Goal: Task Accomplishment & Management: Manage account settings

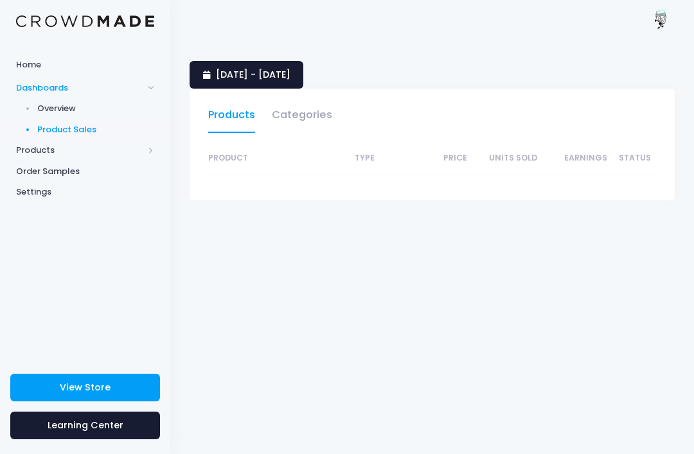
click at [303, 116] on link "Categories" at bounding box center [302, 118] width 60 height 30
select select "25"
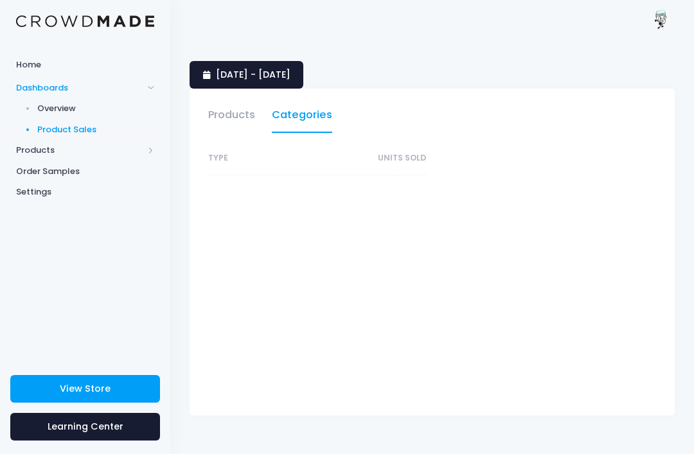
click at [217, 111] on link "Products" at bounding box center [231, 118] width 47 height 30
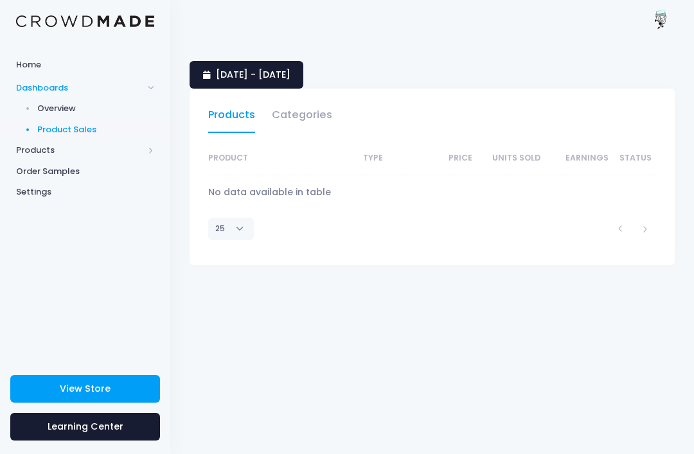
click at [254, 109] on link "Products" at bounding box center [231, 118] width 47 height 30
click at [46, 104] on span "Overview" at bounding box center [96, 108] width 118 height 13
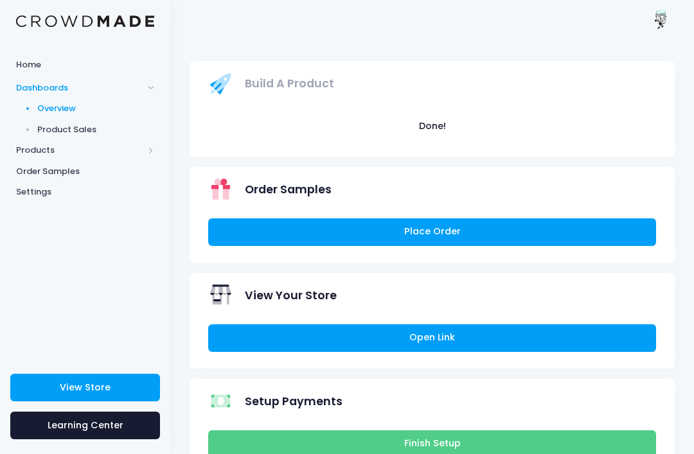
click at [563, 328] on link "Open Link" at bounding box center [432, 339] width 448 height 28
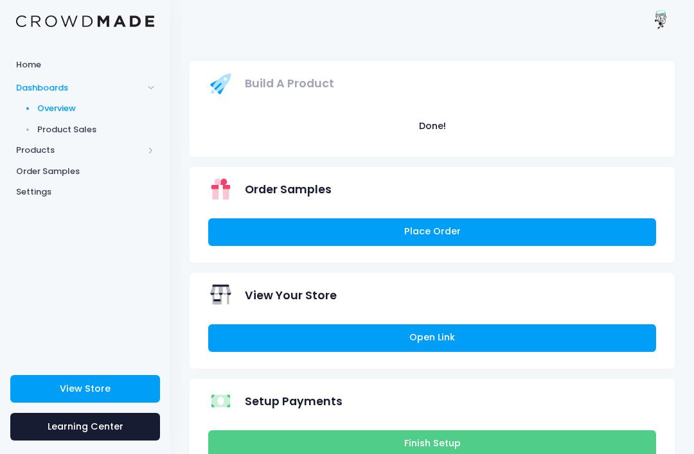
click at [19, 151] on span "Products" at bounding box center [79, 150] width 127 height 13
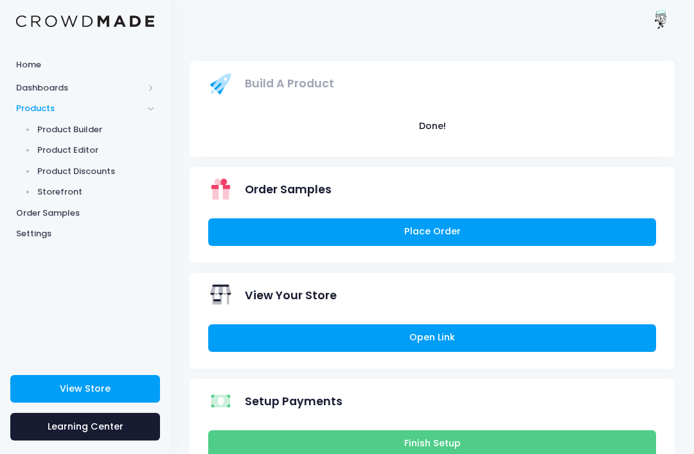
click at [33, 101] on span "Products" at bounding box center [85, 108] width 170 height 21
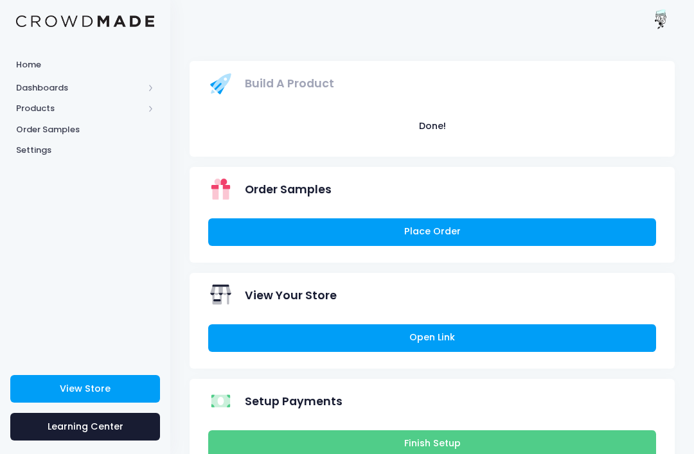
click at [25, 92] on span "Dashboards" at bounding box center [79, 88] width 127 height 13
click at [53, 124] on span "Product Sales" at bounding box center [96, 129] width 118 height 13
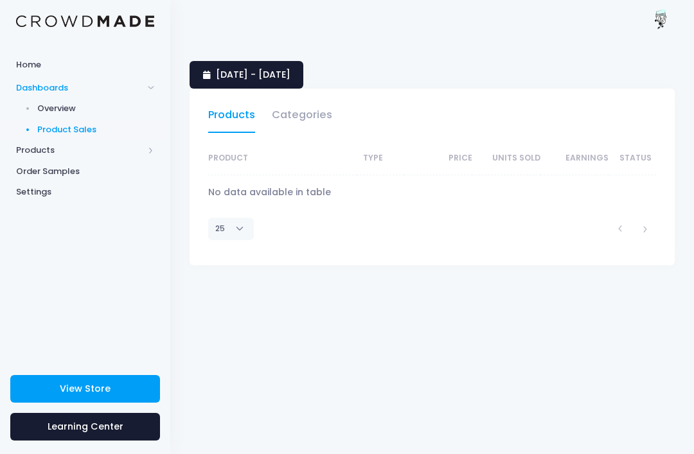
select select "25"
click at [21, 137] on link "Product Sales" at bounding box center [85, 129] width 170 height 21
select select "25"
click at [31, 147] on span "Products" at bounding box center [79, 150] width 127 height 13
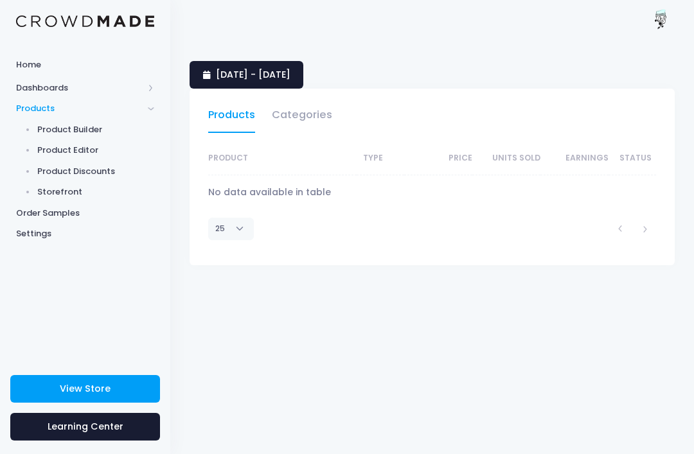
click at [46, 124] on span "Product Builder" at bounding box center [96, 129] width 118 height 13
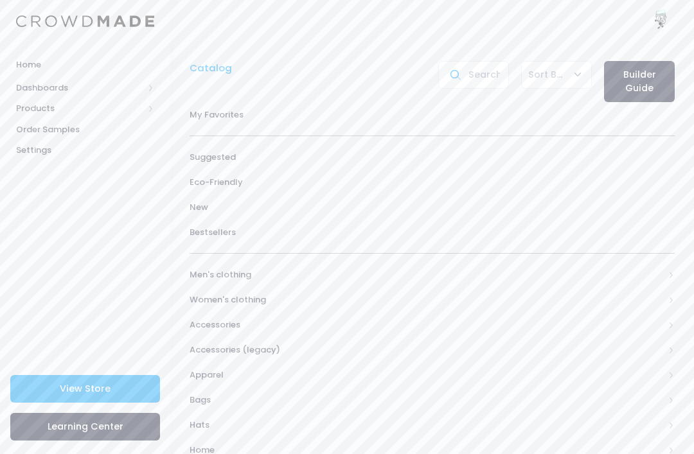
click at [28, 90] on span "Dashboards" at bounding box center [79, 88] width 127 height 13
click at [39, 134] on span "Product Sales" at bounding box center [96, 129] width 118 height 13
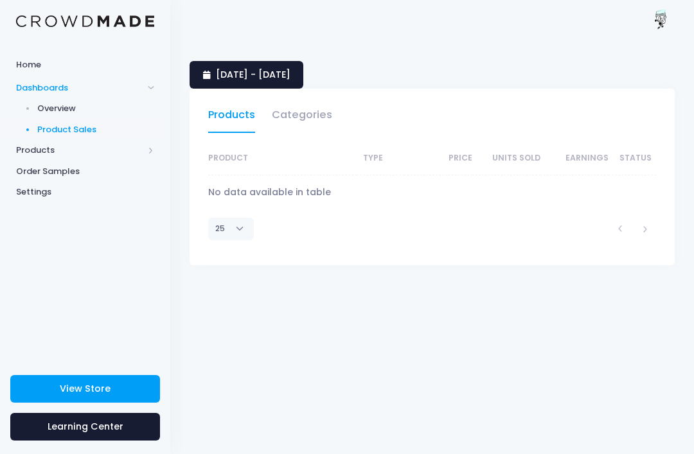
select select "25"
click at [23, 136] on link "Product Sales" at bounding box center [85, 129] width 170 height 21
select select "25"
click at [156, 148] on span "Products" at bounding box center [85, 150] width 170 height 21
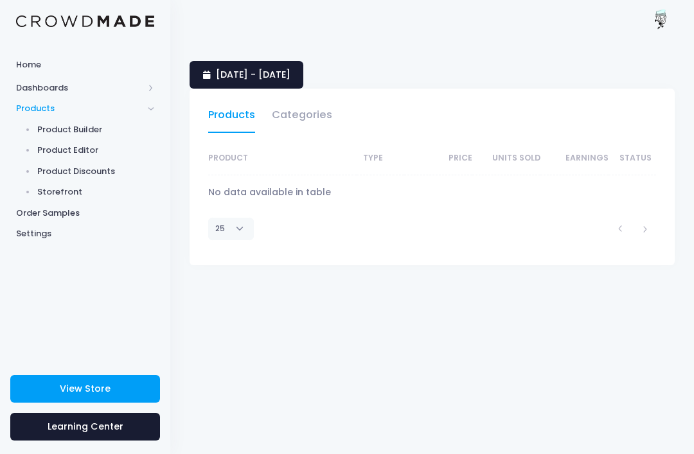
click at [49, 144] on span "Product Editor" at bounding box center [96, 150] width 118 height 13
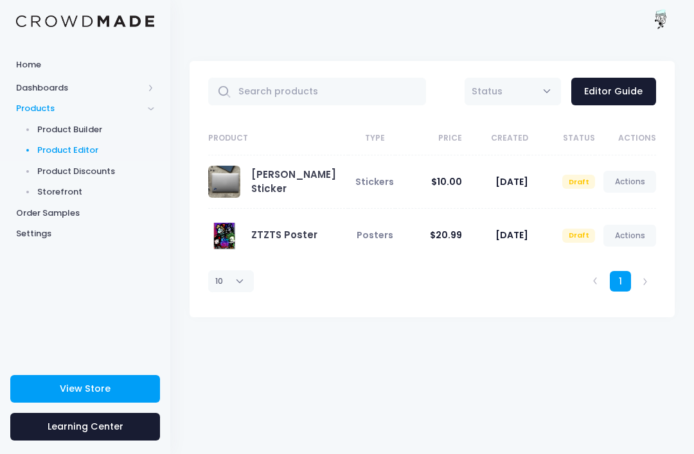
click at [512, 225] on td "[DATE]" at bounding box center [495, 235] width 67 height 53
click at [292, 236] on link "ZTZTS Poster" at bounding box center [284, 234] width 66 height 13
click at [290, 224] on div "ZTZTS Poster" at bounding box center [275, 236] width 134 height 32
click at [298, 234] on link "ZTZTS Poster" at bounding box center [284, 234] width 66 height 13
click at [296, 242] on link "ZTZTS Poster" at bounding box center [284, 234] width 66 height 13
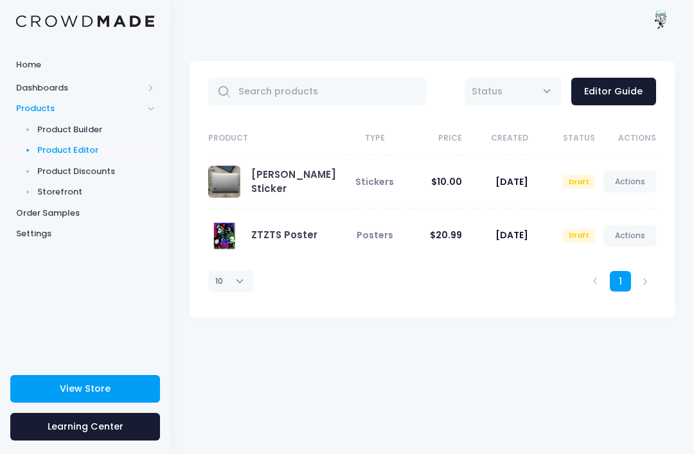
click at [300, 237] on link "ZTZTS Poster" at bounding box center [284, 234] width 66 height 13
click at [666, 19] on img at bounding box center [662, 21] width 26 height 26
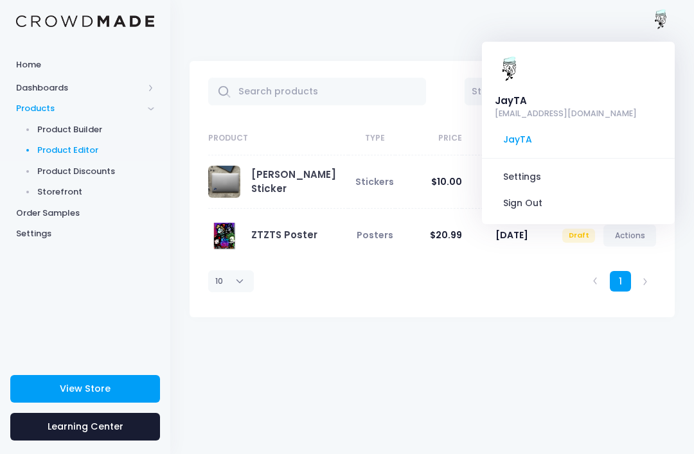
click at [519, 165] on link "Settings" at bounding box center [578, 177] width 172 height 24
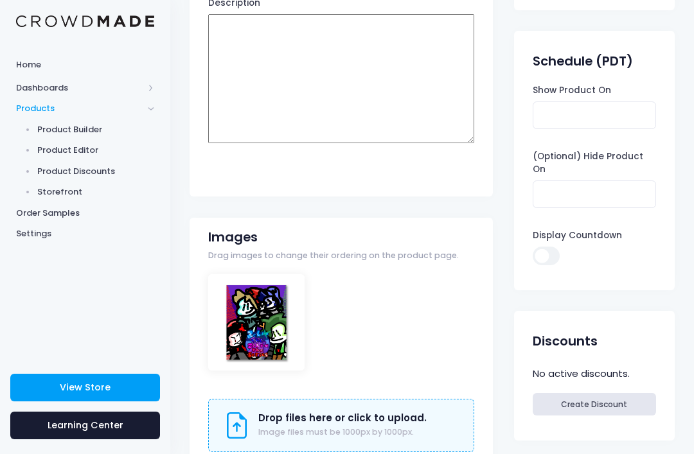
scroll to position [213, 0]
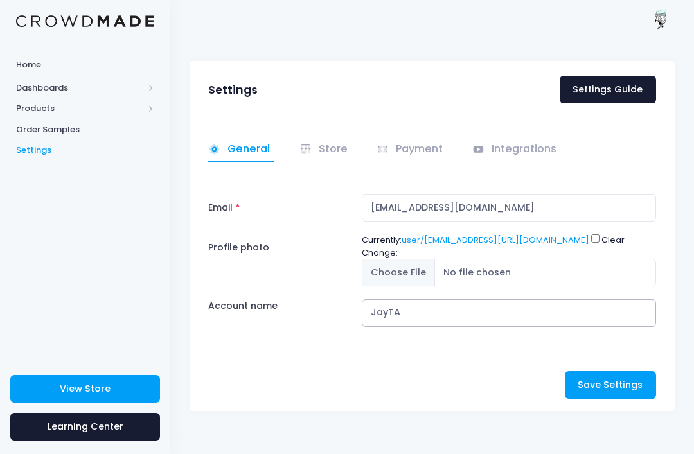
click at [410, 327] on input "JayTA" at bounding box center [509, 313] width 294 height 28
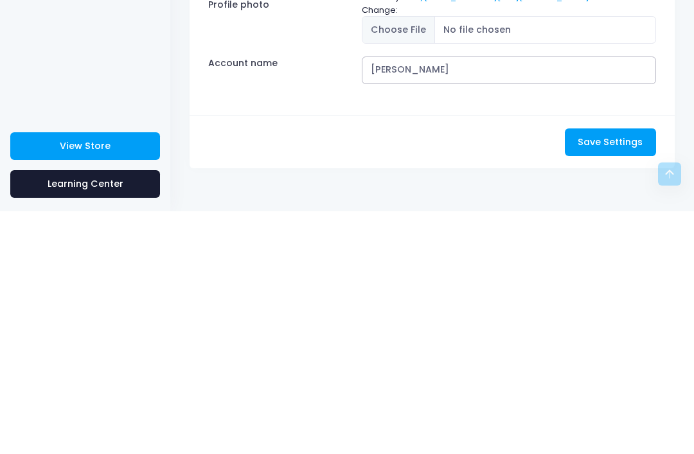
type input "J"
type input "B"
type input "bluujay"
click at [503, 136] on div "General Store" at bounding box center [432, 238] width 485 height 240
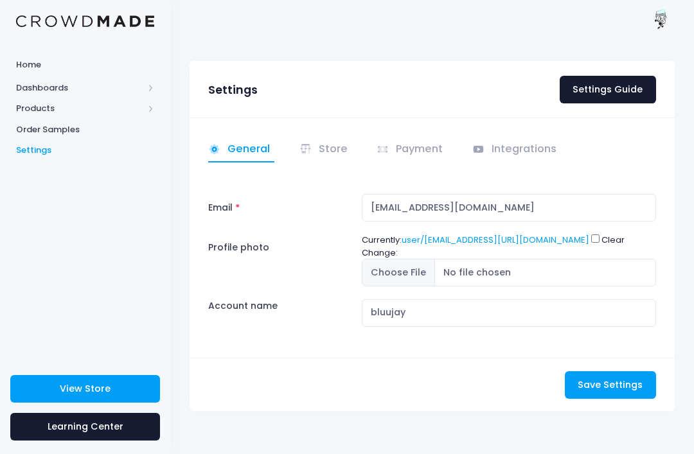
click at [639, 391] on span "Save Settings" at bounding box center [610, 385] width 65 height 13
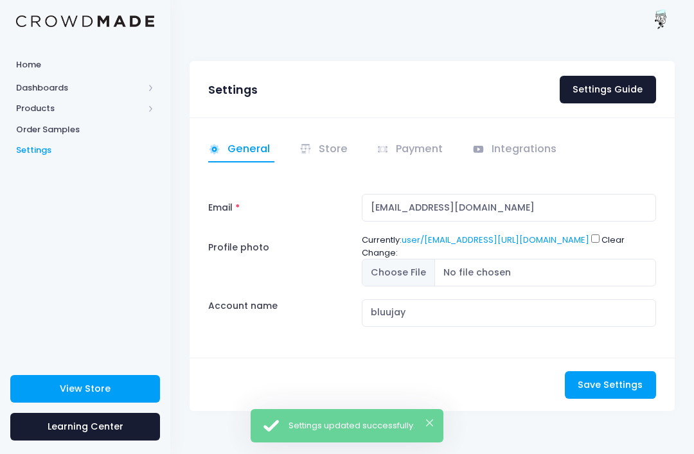
click at [332, 142] on link "Store" at bounding box center [325, 150] width 53 height 25
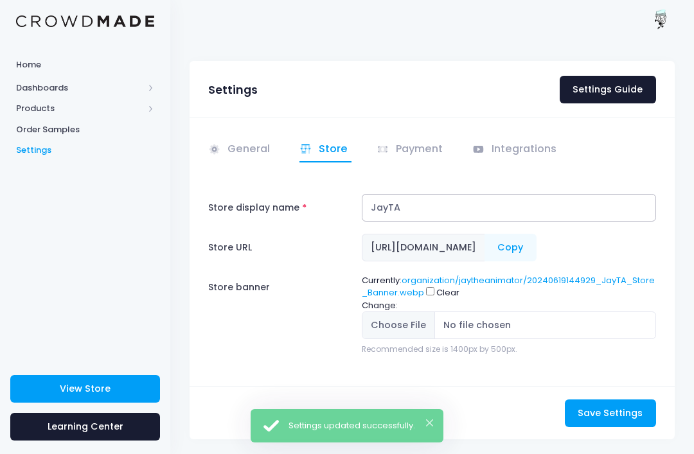
click at [463, 202] on input "JayTA" at bounding box center [509, 208] width 294 height 28
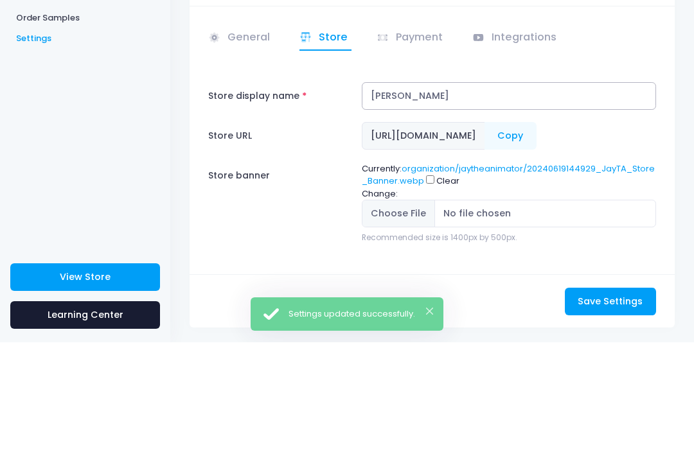
type input "J"
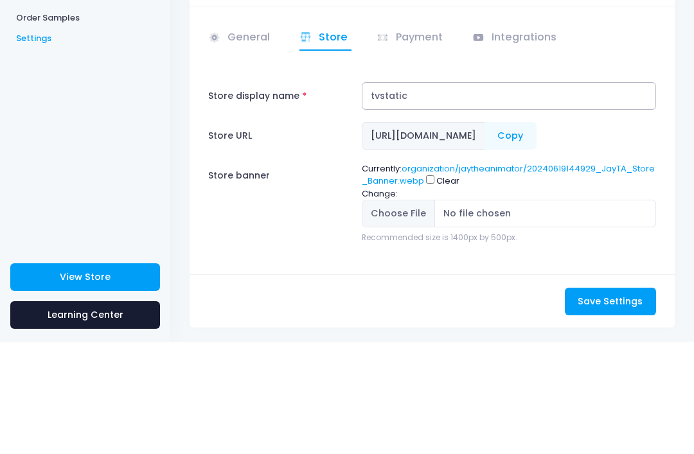
click at [646, 194] on input "tvstatic" at bounding box center [509, 208] width 294 height 28
type input "tvstatic"
click at [579, 194] on div "Store display name tvstatic Store URL https://crowdmade.com/collections/jaythea…" at bounding box center [432, 274] width 448 height 161
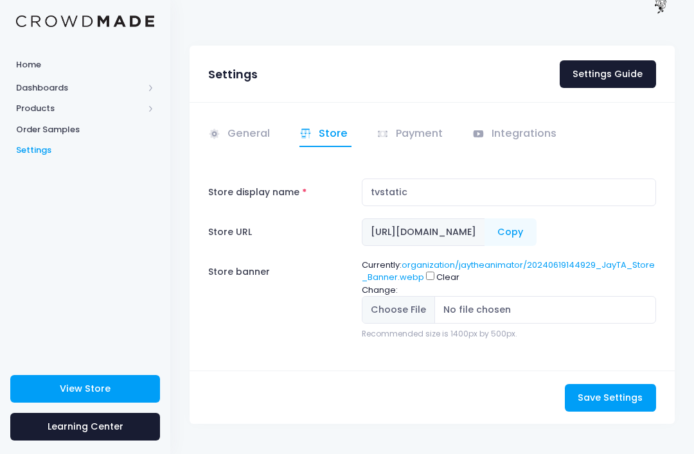
click at [485, 218] on span "[URL][DOMAIN_NAME]" at bounding box center [423, 232] width 123 height 28
click at [459, 218] on span "[URL][DOMAIN_NAME]" at bounding box center [423, 232] width 123 height 28
click at [611, 391] on span "Save Settings" at bounding box center [610, 397] width 65 height 13
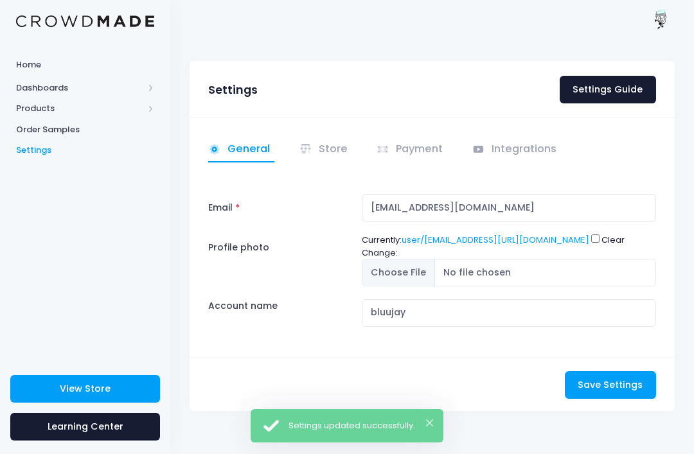
click at [322, 150] on link "Store" at bounding box center [325, 150] width 53 height 25
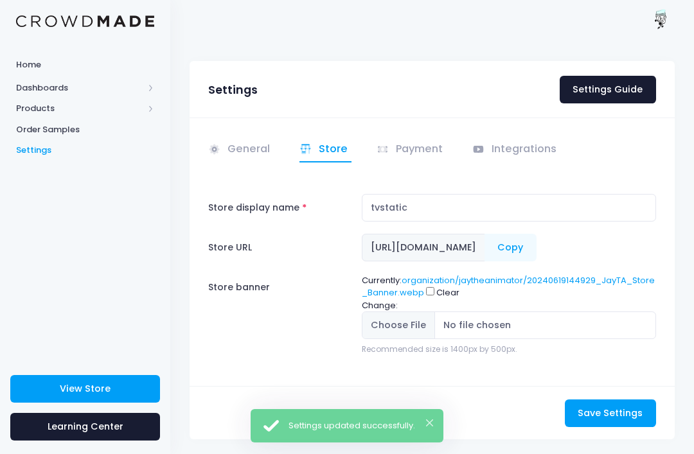
click at [485, 246] on span "[URL][DOMAIN_NAME]" at bounding box center [423, 248] width 123 height 28
click at [485, 255] on span "[URL][DOMAIN_NAME]" at bounding box center [423, 248] width 123 height 28
click at [420, 145] on link "Payment" at bounding box center [412, 150] width 71 height 25
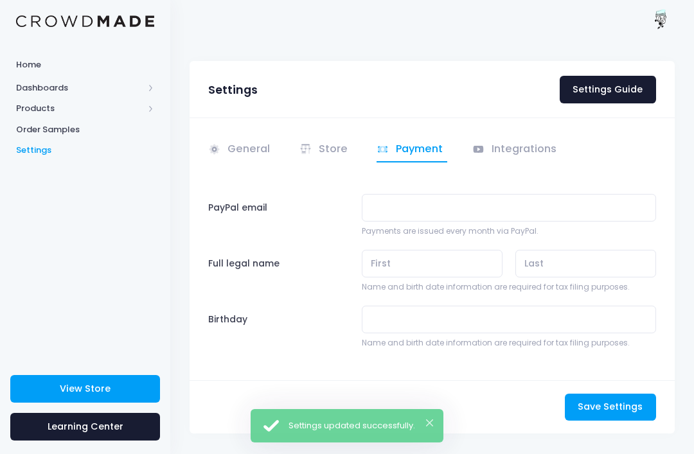
click at [530, 139] on link "Integrations" at bounding box center [516, 150] width 89 height 25
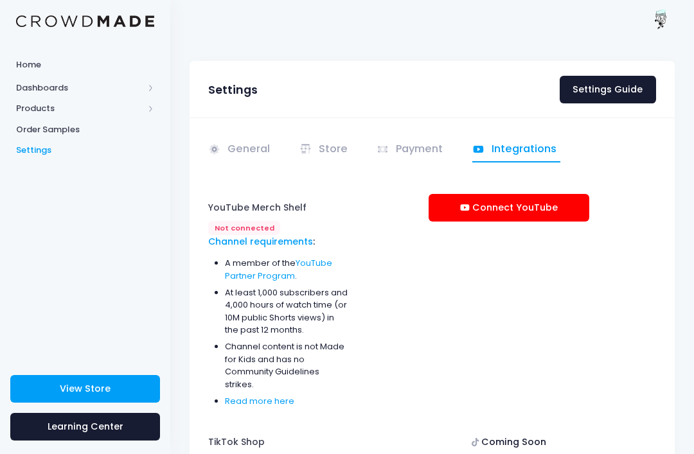
click at [348, 142] on link "Store" at bounding box center [325, 150] width 53 height 25
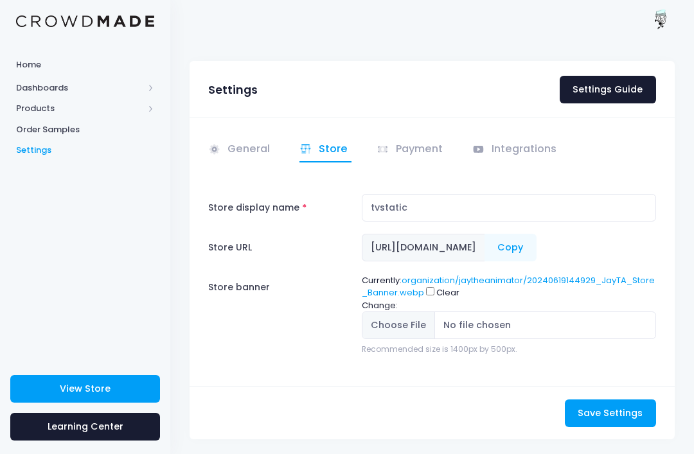
click at [515, 143] on link "Integrations" at bounding box center [516, 150] width 89 height 25
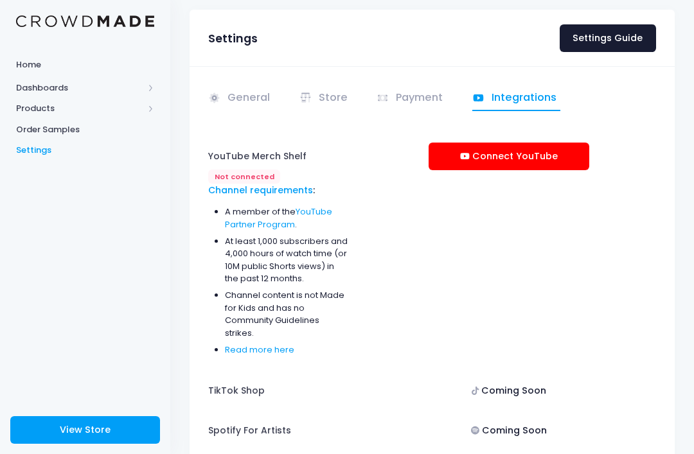
scroll to position [68, 0]
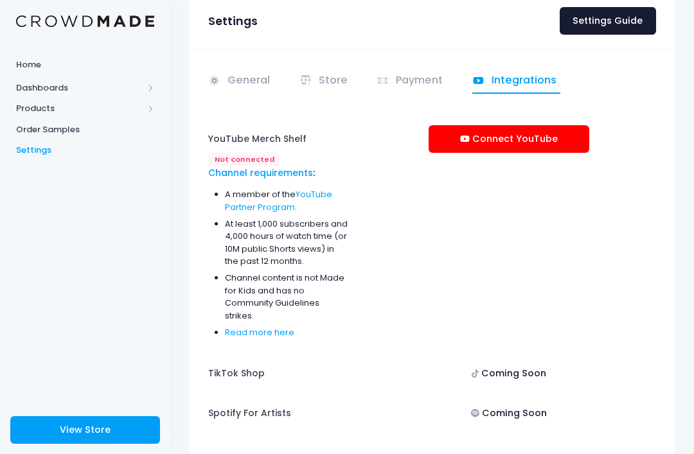
click at [413, 78] on link "Payment" at bounding box center [412, 81] width 71 height 25
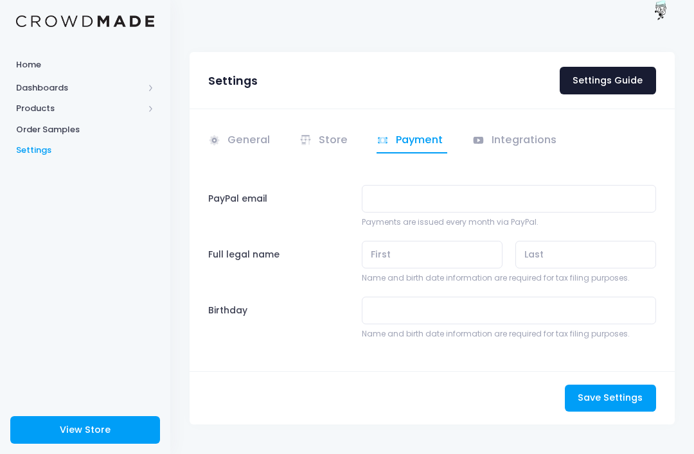
scroll to position [12, 0]
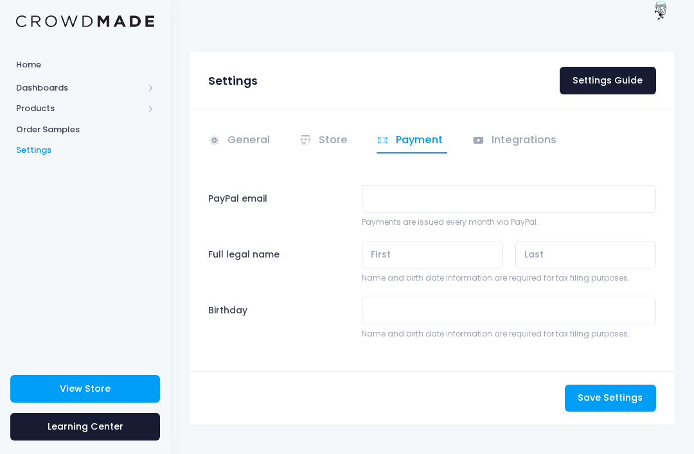
click at [325, 130] on link "Store" at bounding box center [325, 141] width 53 height 25
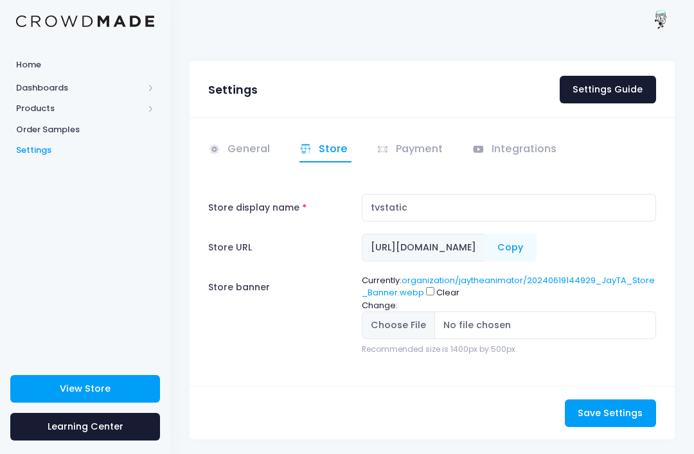
click at [423, 157] on link "Payment" at bounding box center [412, 150] width 71 height 25
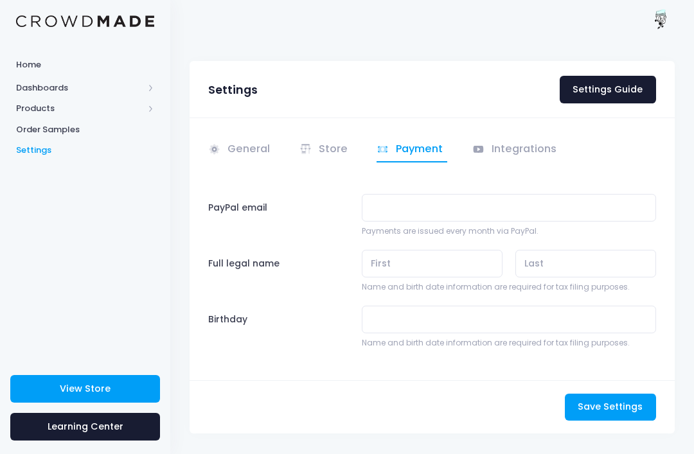
click at [602, 190] on div "General Store" at bounding box center [432, 249] width 485 height 263
click at [585, 204] on input "PayPal email" at bounding box center [509, 208] width 294 height 28
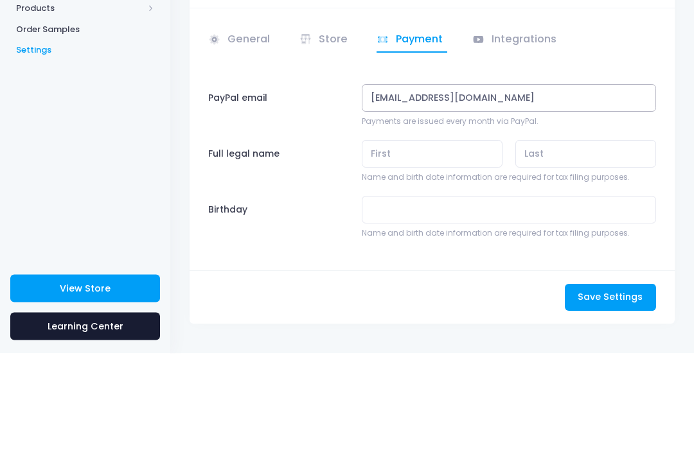
type input "jaleelwellington@gmail.com"
click at [465, 241] on input "text" at bounding box center [432, 255] width 141 height 28
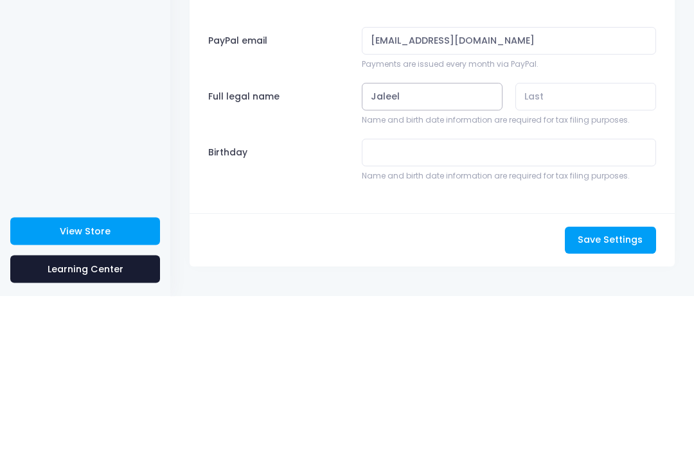
type input "Jaleel"
click at [603, 241] on input "text" at bounding box center [585, 255] width 141 height 28
type input "Wellington"
click at [583, 297] on input "Birthday" at bounding box center [509, 311] width 294 height 28
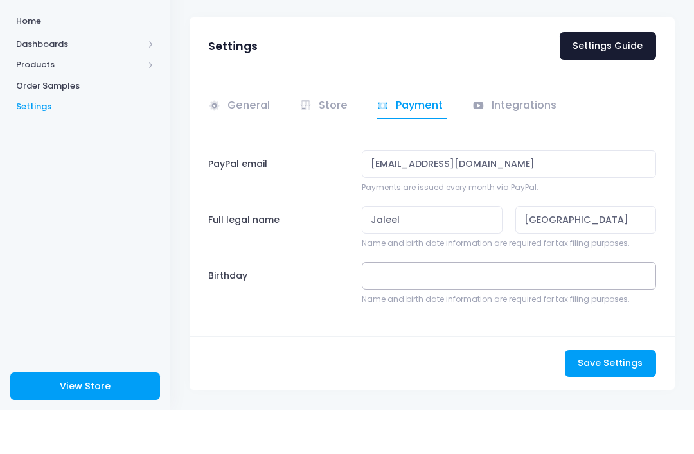
scroll to position [13, 0]
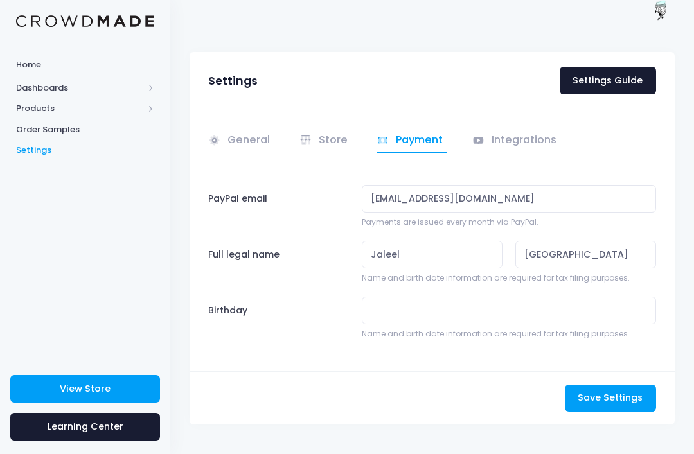
click at [351, 112] on div "General Store" at bounding box center [432, 240] width 485 height 263
click at [339, 134] on link "Store" at bounding box center [325, 141] width 53 height 25
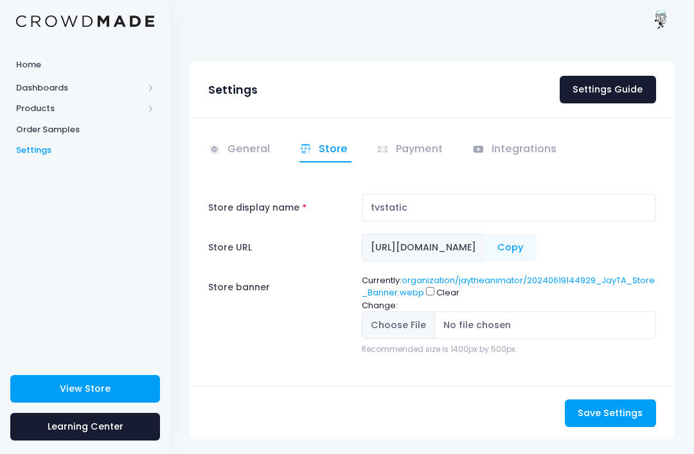
scroll to position [55, 0]
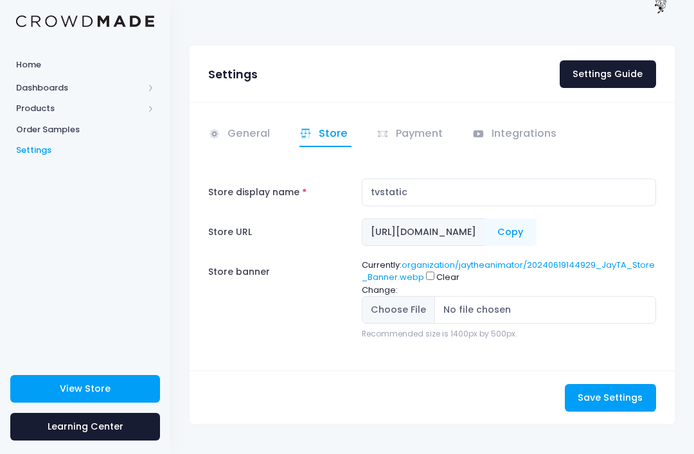
click at [485, 218] on span "https://crowdmade.com/collections/jaytheanimator" at bounding box center [423, 232] width 123 height 28
click at [663, 197] on div "General Store" at bounding box center [432, 236] width 485 height 269
click at [641, 60] on link "Settings Guide" at bounding box center [608, 74] width 96 height 28
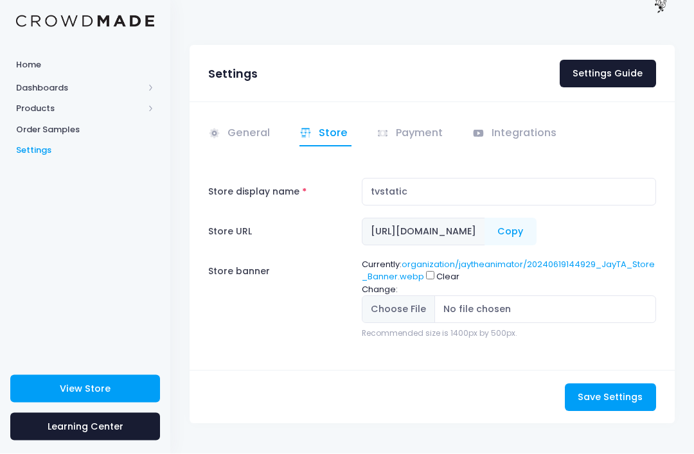
scroll to position [53, 0]
click at [485, 218] on span "https://crowdmade.com/collections/jaytheanimator" at bounding box center [423, 232] width 123 height 28
click at [592, 179] on input "tvstatic" at bounding box center [509, 193] width 294 height 28
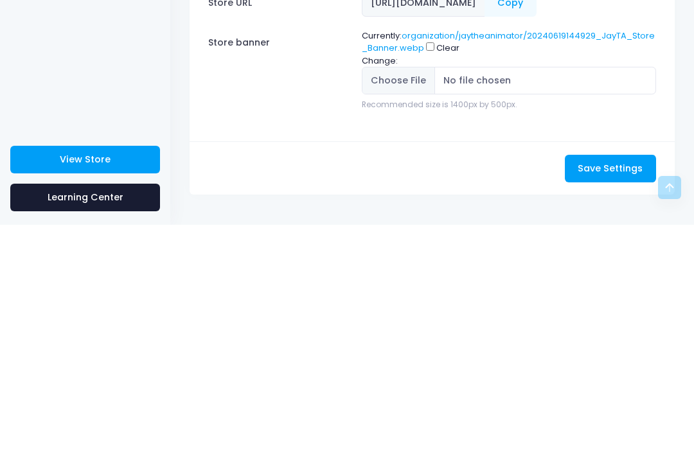
click at [655, 296] on input "Store banner" at bounding box center [509, 310] width 294 height 28
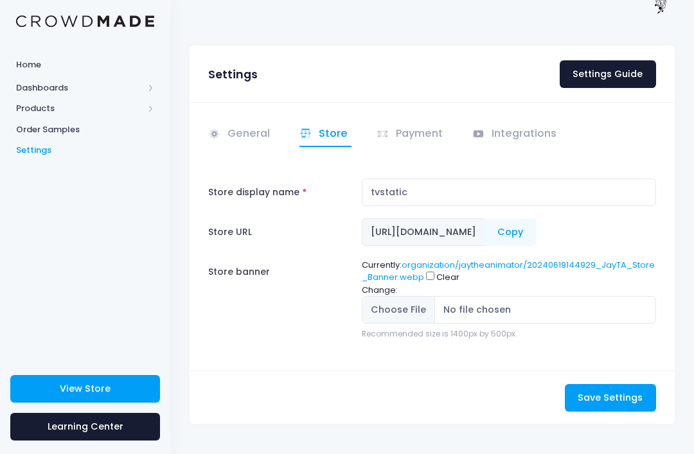
click at [485, 218] on span "[URL][DOMAIN_NAME]" at bounding box center [423, 232] width 123 height 28
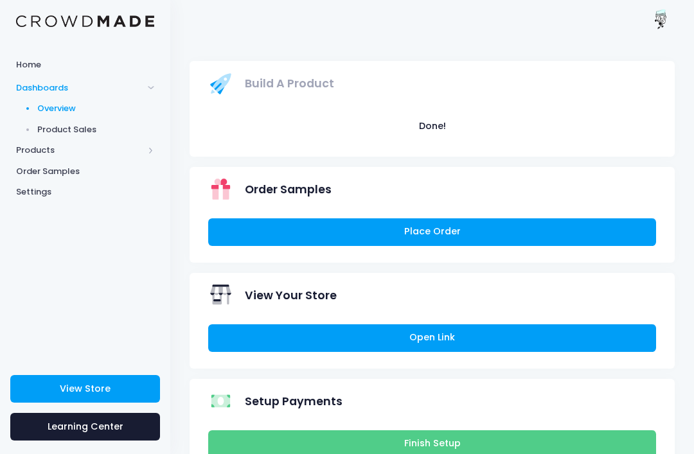
click at [535, 325] on link "Open Link" at bounding box center [432, 339] width 448 height 28
click at [100, 154] on span "Products" at bounding box center [79, 150] width 127 height 13
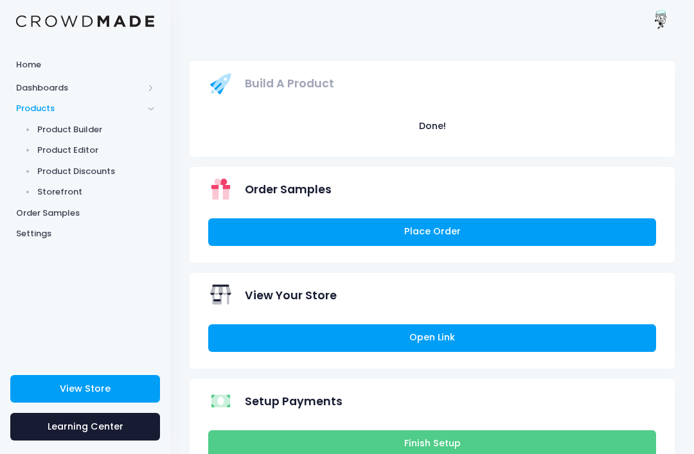
click at [93, 231] on span "Settings" at bounding box center [85, 233] width 138 height 13
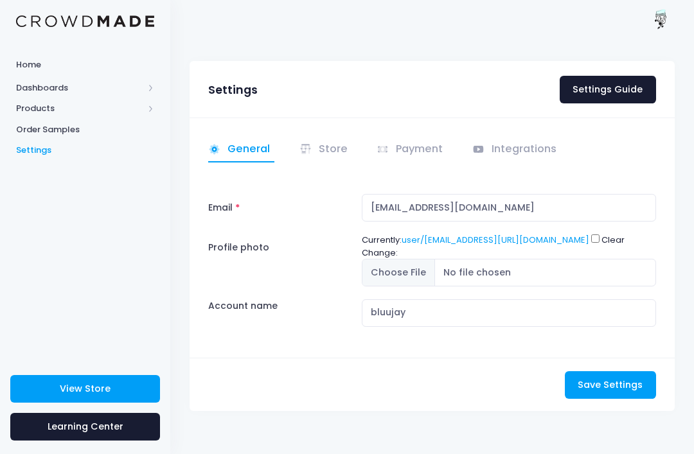
click at [81, 106] on span "Products" at bounding box center [79, 108] width 127 height 13
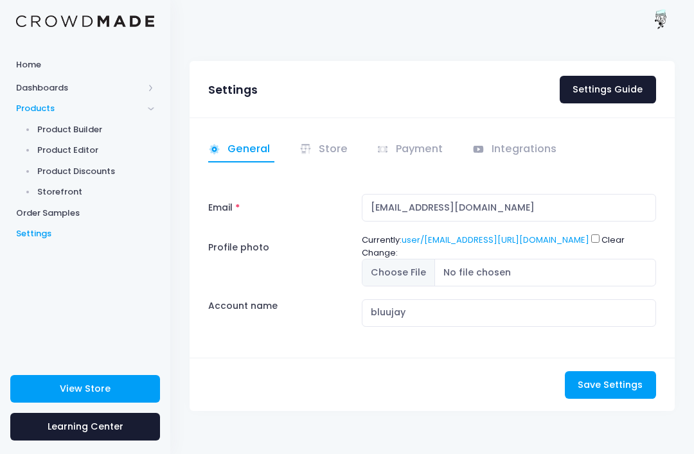
click at [66, 189] on span "Storefront" at bounding box center [96, 192] width 118 height 13
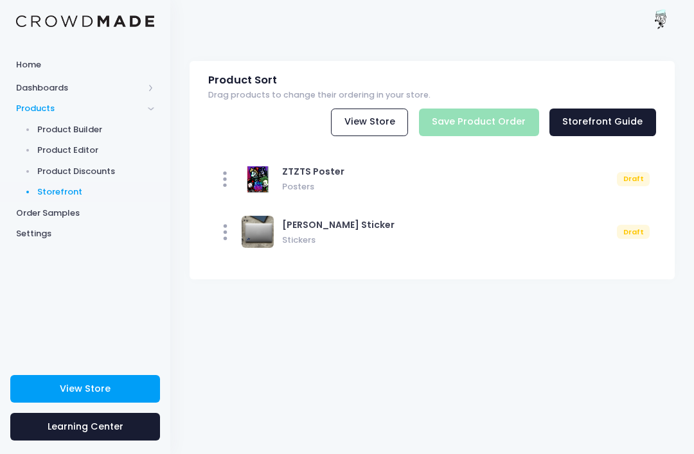
click at [252, 235] on div at bounding box center [258, 232] width 32 height 32
click at [288, 245] on div "Zebro Sticker Stickers Draft" at bounding box center [432, 232] width 448 height 45
click at [274, 240] on div "Zebro Sticker Stickers Draft" at bounding box center [432, 232] width 448 height 45
click at [78, 89] on span "Dashboards" at bounding box center [79, 88] width 127 height 13
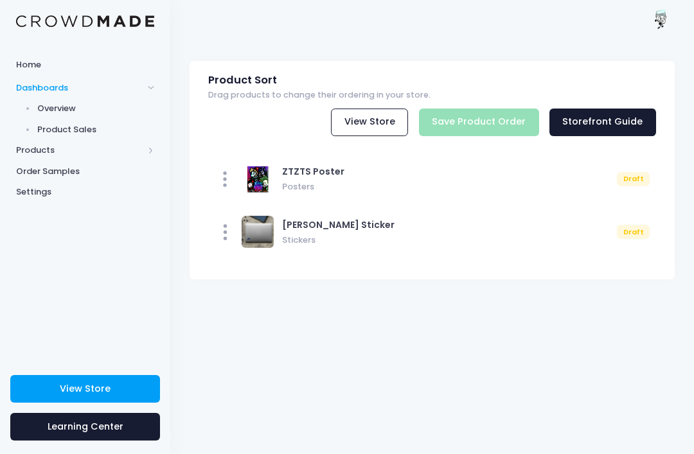
click at [71, 66] on span "Home" at bounding box center [85, 64] width 138 height 13
click at [42, 64] on span "Home" at bounding box center [85, 64] width 138 height 13
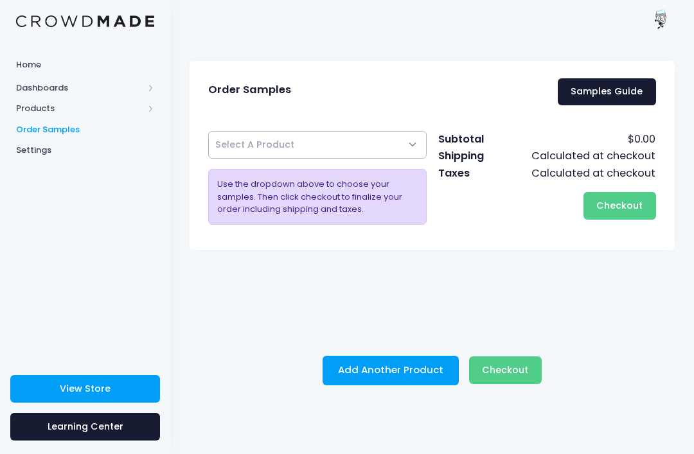
click at [272, 143] on span "Select A Product" at bounding box center [254, 144] width 79 height 13
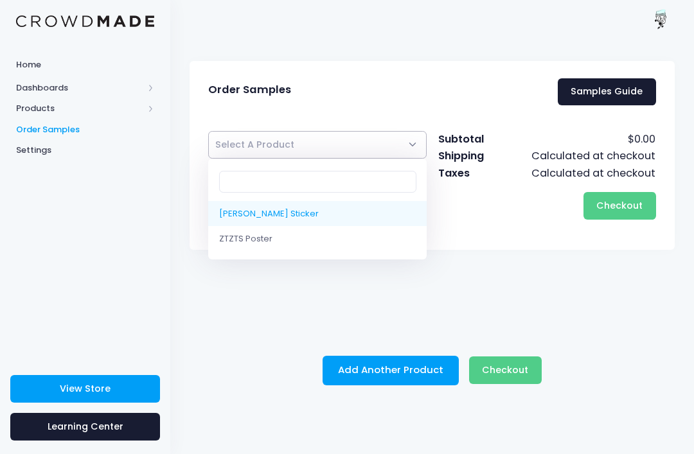
select select "9612108628242"
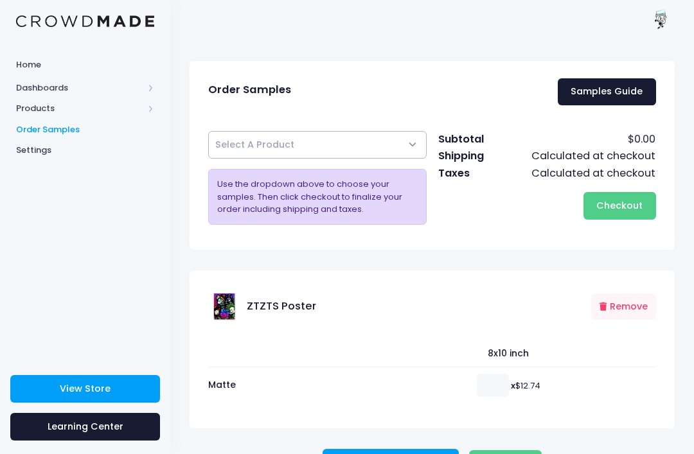
click at [232, 140] on span "Select A Product" at bounding box center [254, 144] width 79 height 13
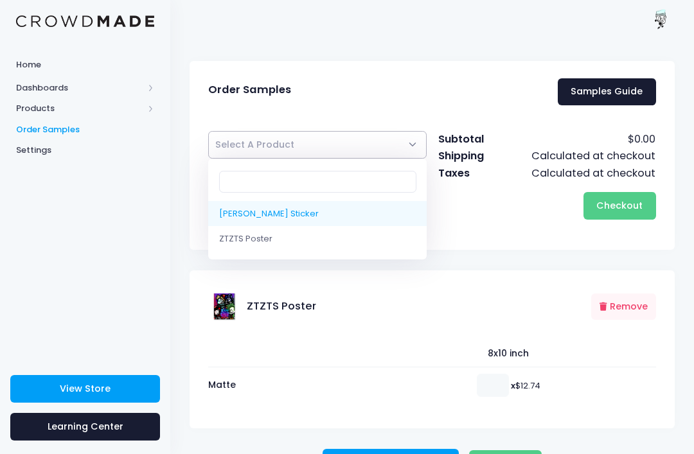
click at [244, 137] on span "Select A Product" at bounding box center [317, 145] width 218 height 28
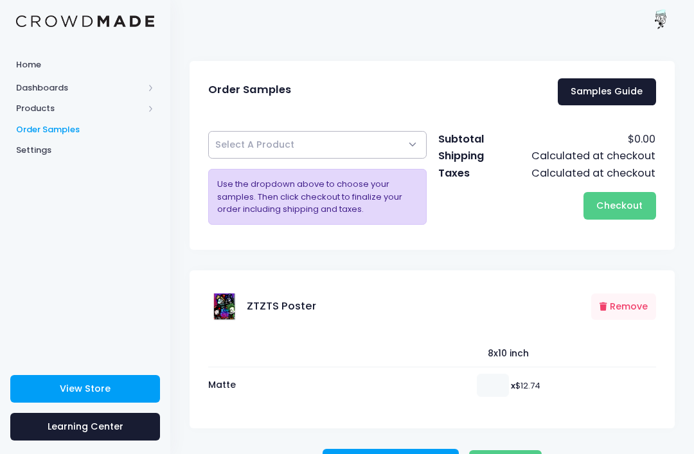
click at [235, 139] on span "Select A Product" at bounding box center [254, 144] width 79 height 13
click at [217, 138] on span "× ZTZTS Poster" at bounding box center [317, 145] width 218 height 28
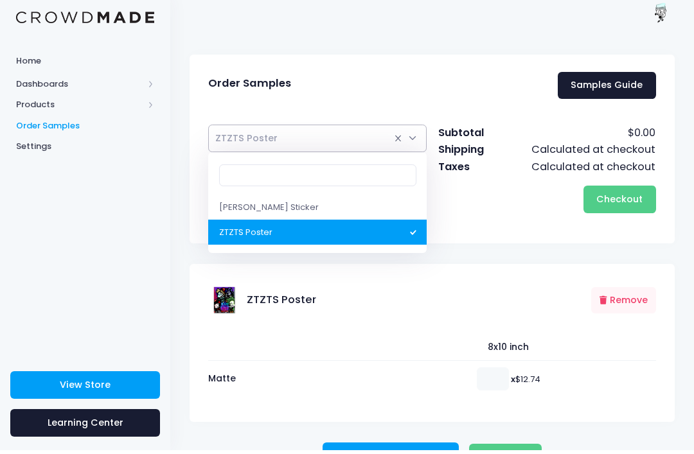
scroll to position [2, 0]
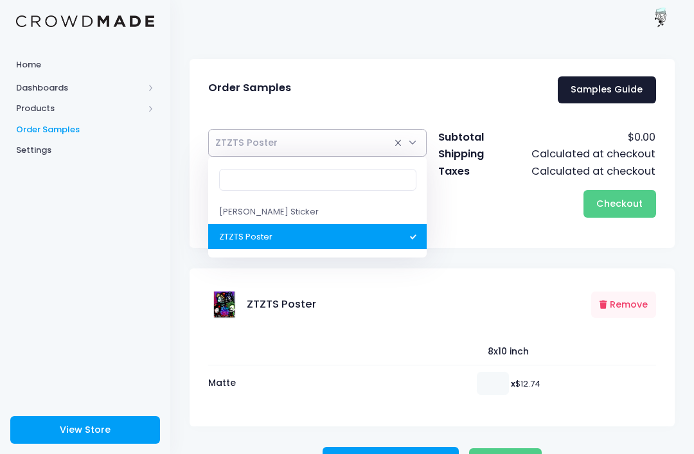
select select "9612128420114"
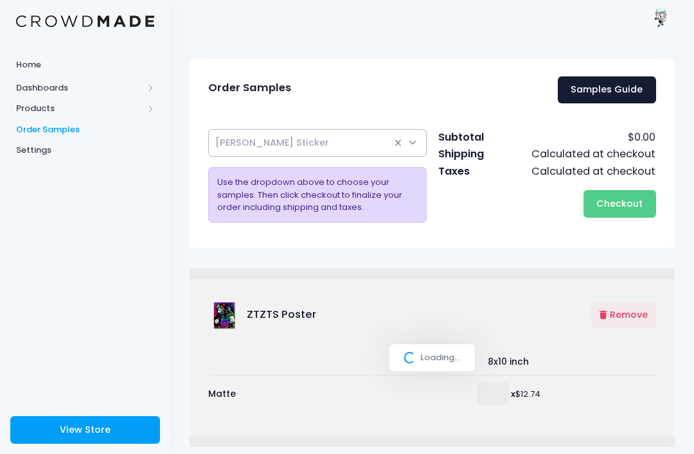
select select
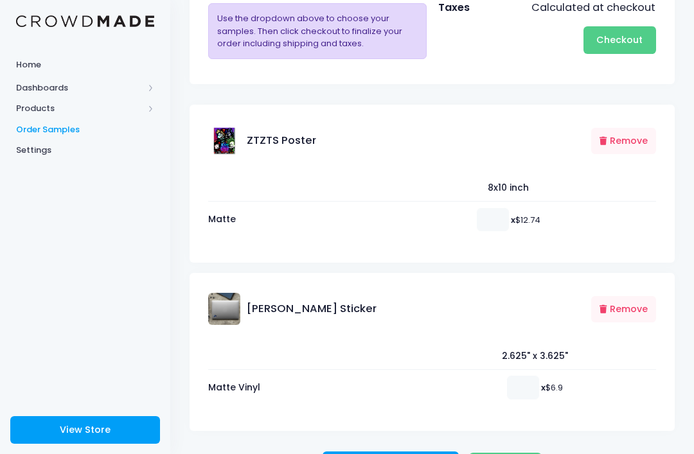
click at [635, 130] on button "Remove" at bounding box center [623, 141] width 65 height 26
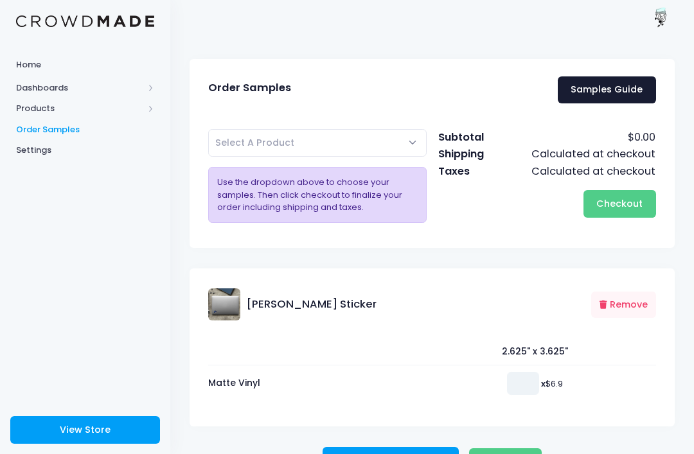
click at [515, 393] on input "number" at bounding box center [523, 383] width 32 height 23
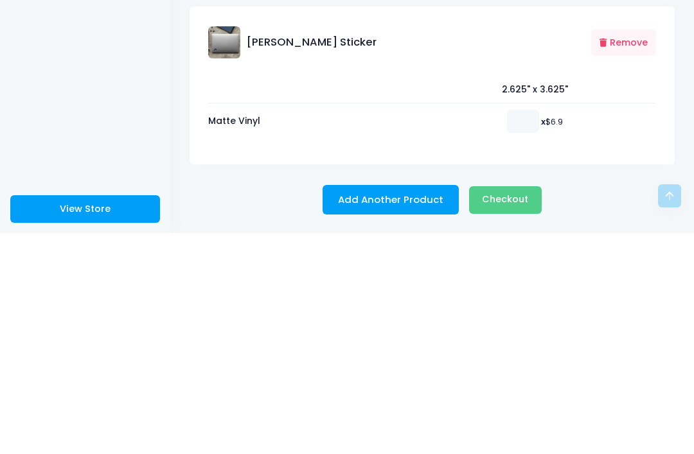
click at [616, 324] on td "x $6.9" at bounding box center [532, 342] width 248 height 36
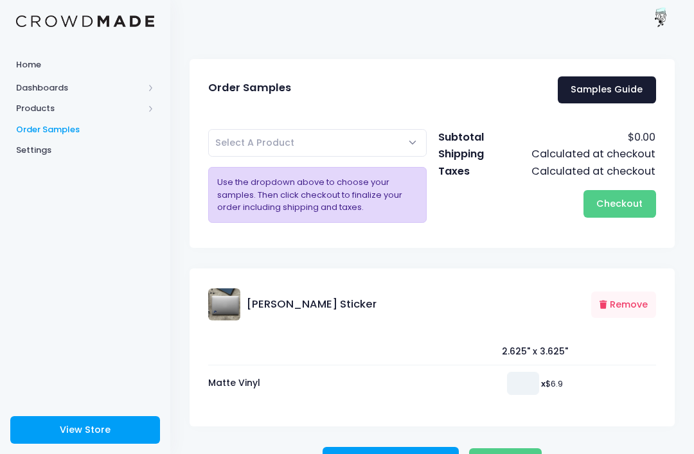
click at [531, 375] on input "number" at bounding box center [523, 383] width 32 height 23
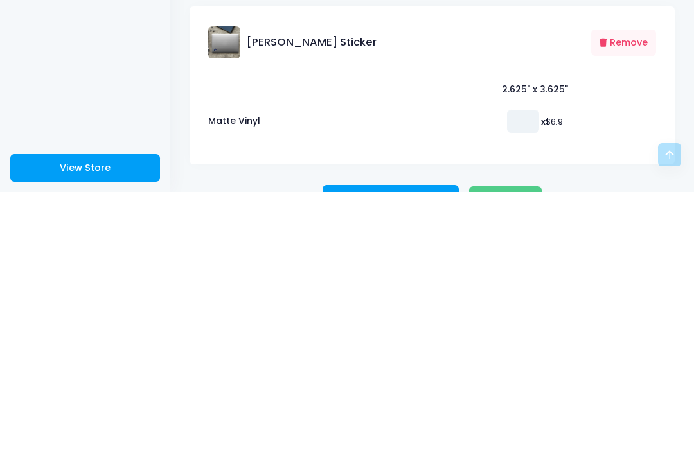
scroll to position [43, 0]
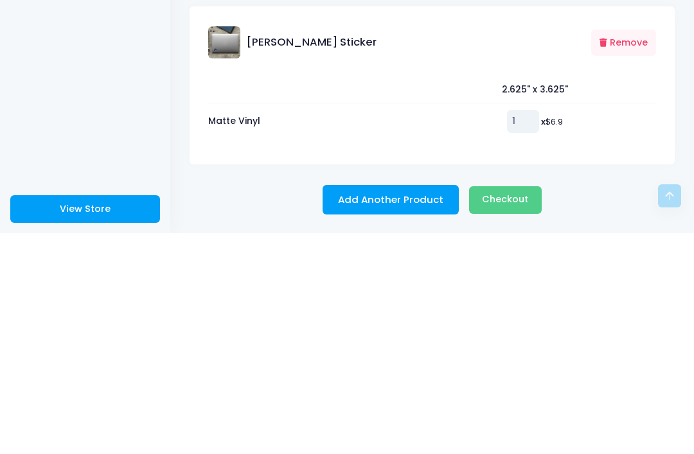
type input "1"
click at [621, 281] on div "2.625" x 3.625" Matte Vinyl 1 x $6.9" at bounding box center [432, 333] width 485 height 104
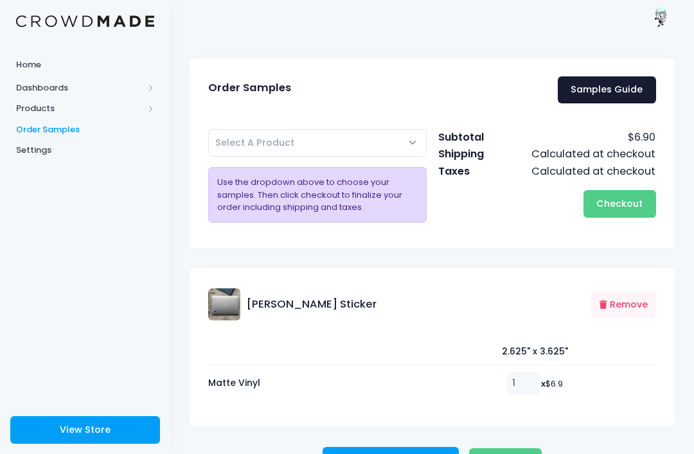
click at [229, 304] on img at bounding box center [224, 305] width 32 height 32
click at [21, 85] on span "Dashboards" at bounding box center [79, 88] width 127 height 13
click at [35, 137] on link "Product Sales" at bounding box center [85, 129] width 170 height 21
click at [28, 138] on link "Product Sales" at bounding box center [85, 129] width 170 height 21
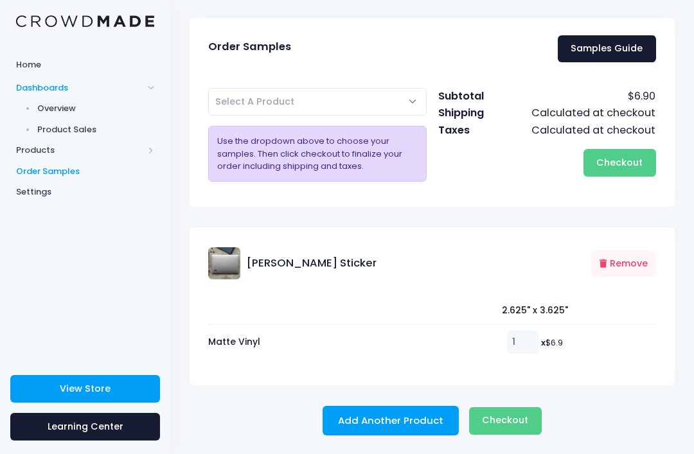
click at [21, 138] on link "Product Sales" at bounding box center [85, 129] width 170 height 21
click at [33, 146] on span "Products" at bounding box center [79, 150] width 127 height 13
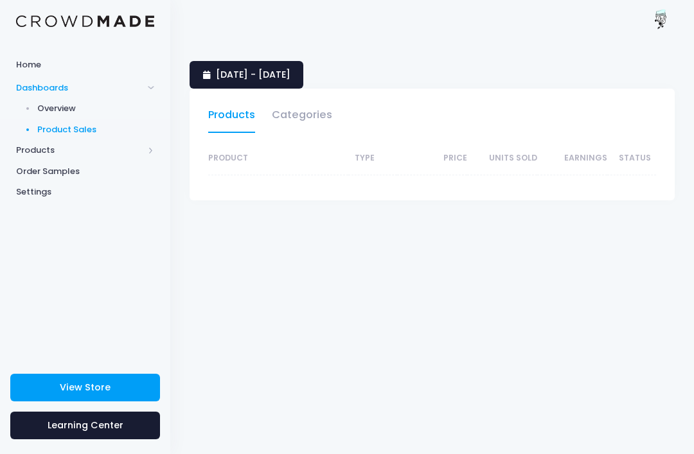
click at [28, 145] on span "Products" at bounding box center [79, 150] width 127 height 13
click at [151, 148] on span at bounding box center [151, 150] width 6 height 6
click at [34, 147] on span "Products" at bounding box center [79, 150] width 127 height 13
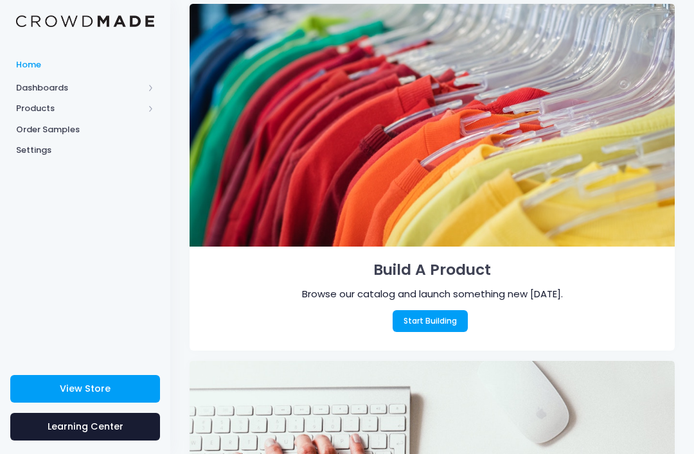
scroll to position [62, 0]
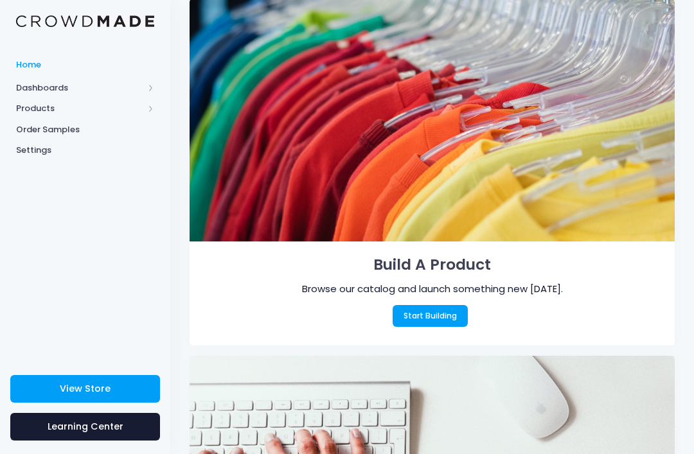
click at [156, 107] on span "Products" at bounding box center [85, 108] width 170 height 21
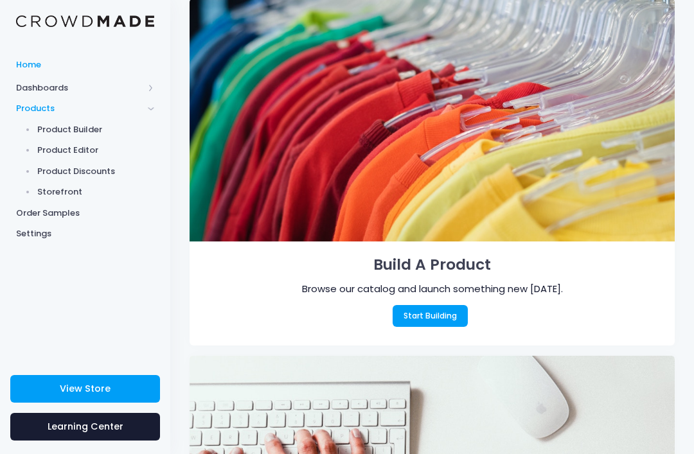
click at [86, 149] on span "Product Editor" at bounding box center [96, 150] width 118 height 13
click at [95, 168] on span "Product Discounts" at bounding box center [96, 171] width 118 height 13
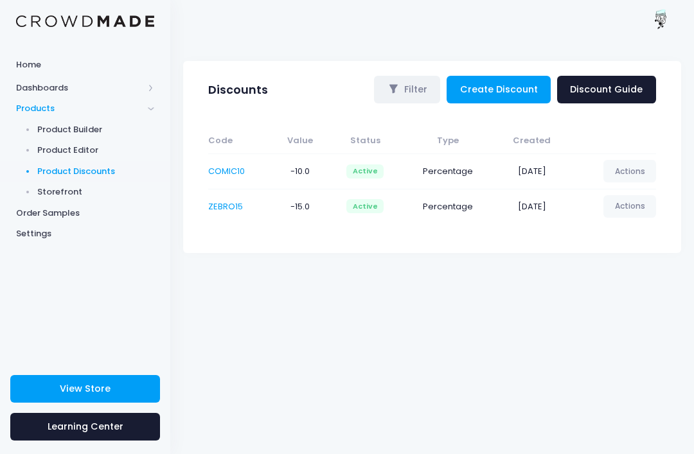
click at [636, 165] on link "Actions" at bounding box center [629, 171] width 53 height 22
click at [631, 229] on link "Deactivate" at bounding box center [616, 224] width 68 height 22
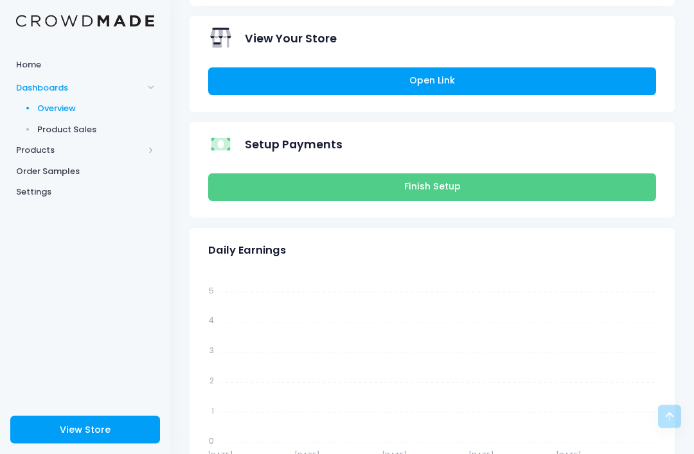
scroll to position [259, 0]
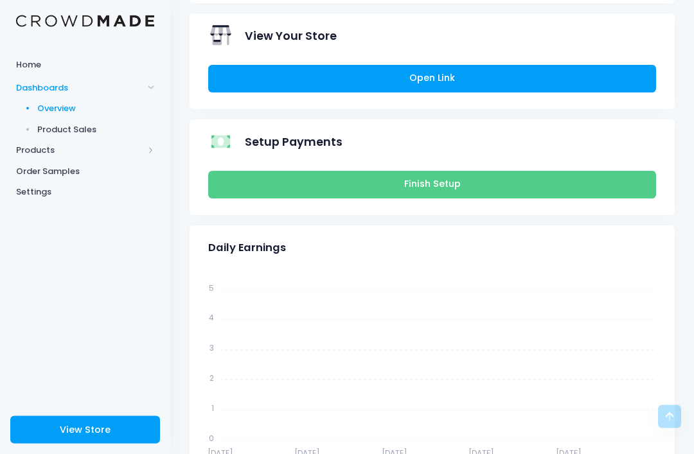
click at [553, 190] on link "Finish Setup" at bounding box center [432, 186] width 448 height 28
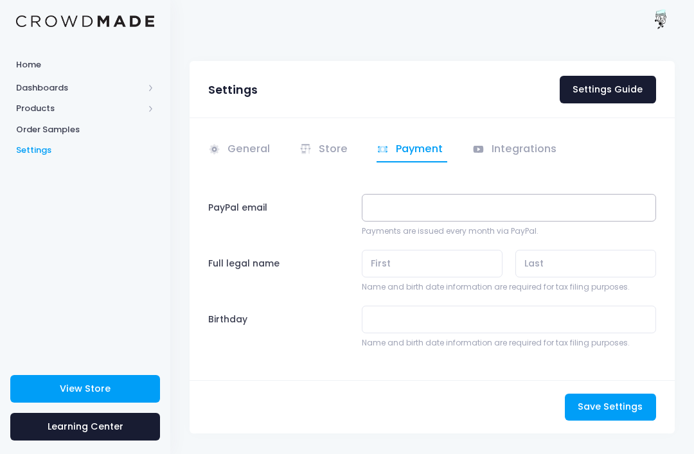
click at [501, 197] on input "PayPal email" at bounding box center [509, 208] width 294 height 28
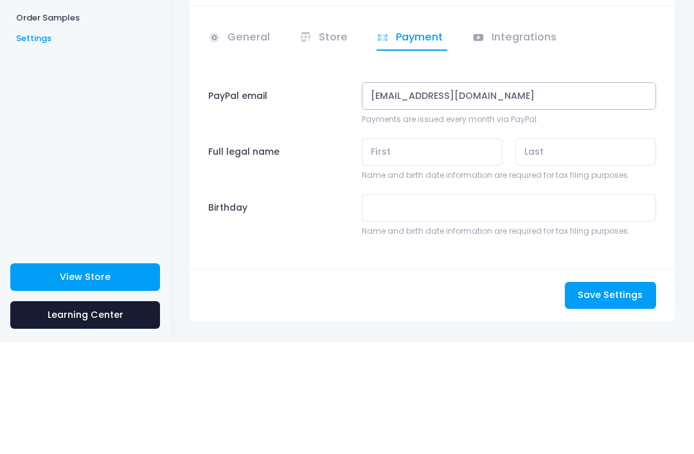
type input "jaleelwellington@gmail.com"
click at [458, 250] on input "text" at bounding box center [432, 264] width 141 height 28
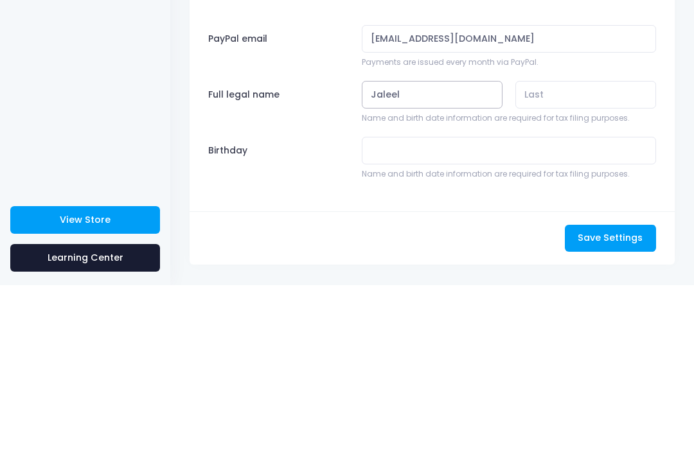
type input "Jaleel"
click at [562, 250] on input "text" at bounding box center [585, 264] width 141 height 28
type input "w"
type input "Wellington"
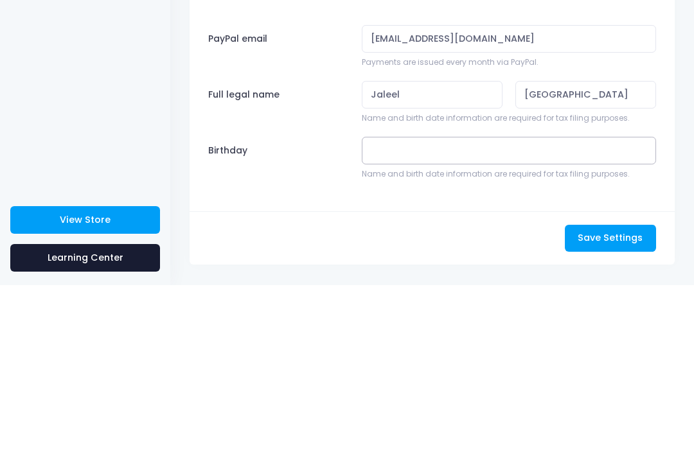
click at [454, 306] on input "Birthday" at bounding box center [509, 320] width 294 height 28
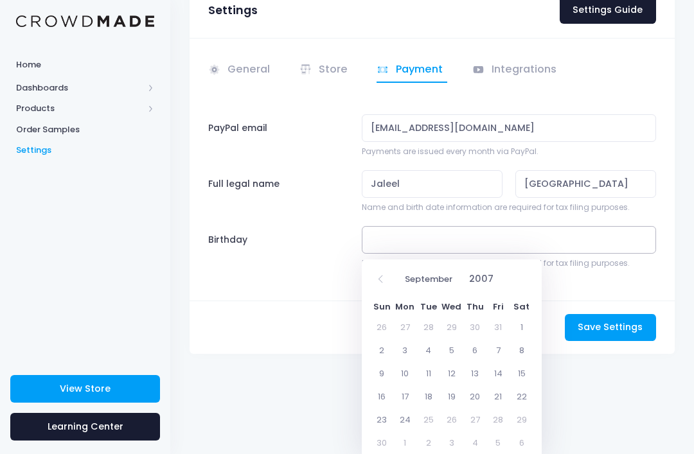
scroll to position [13, 0]
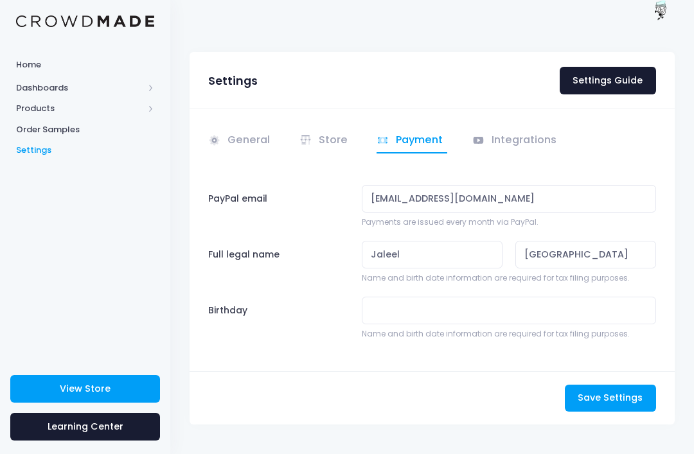
click at [49, 42] on div "Home Dashboards Overview Product Sales Products Product Builder Product Editor …" at bounding box center [85, 203] width 170 height 323
click at [16, 59] on span "Home" at bounding box center [85, 64] width 138 height 13
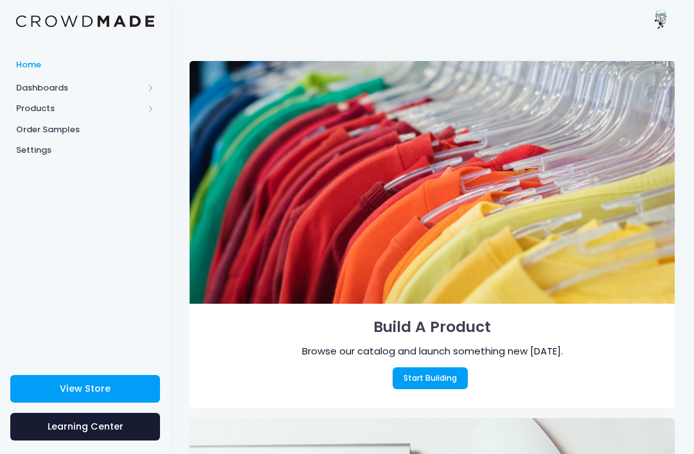
click at [657, 21] on img at bounding box center [662, 21] width 26 height 26
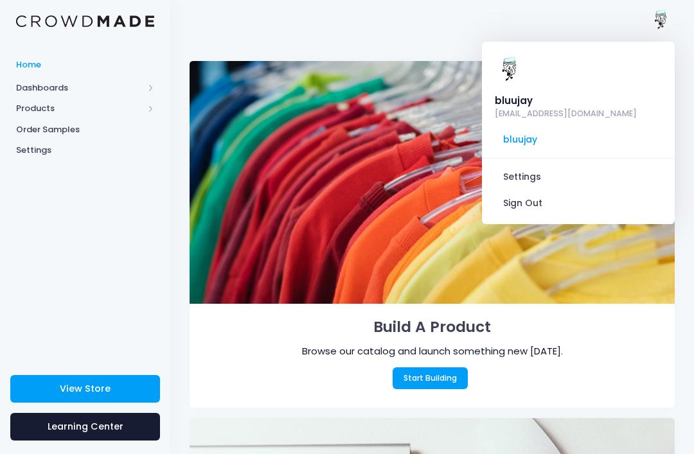
click at [553, 165] on link "Settings" at bounding box center [578, 177] width 172 height 24
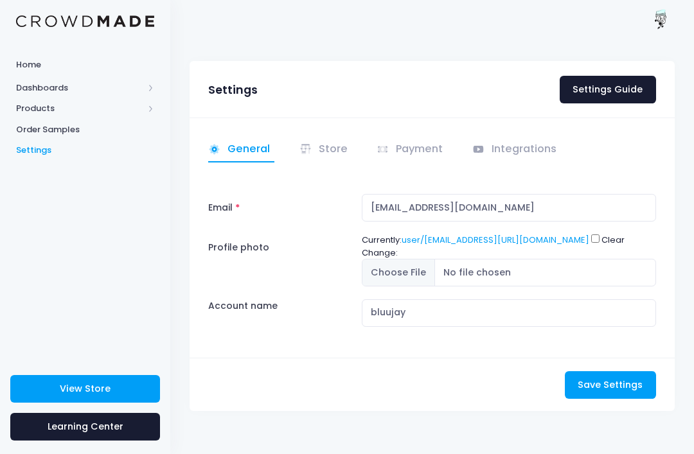
click at [467, 287] on input "Profile photo" at bounding box center [509, 273] width 294 height 28
